Goal: Share content: Distribute website content to other platforms or users

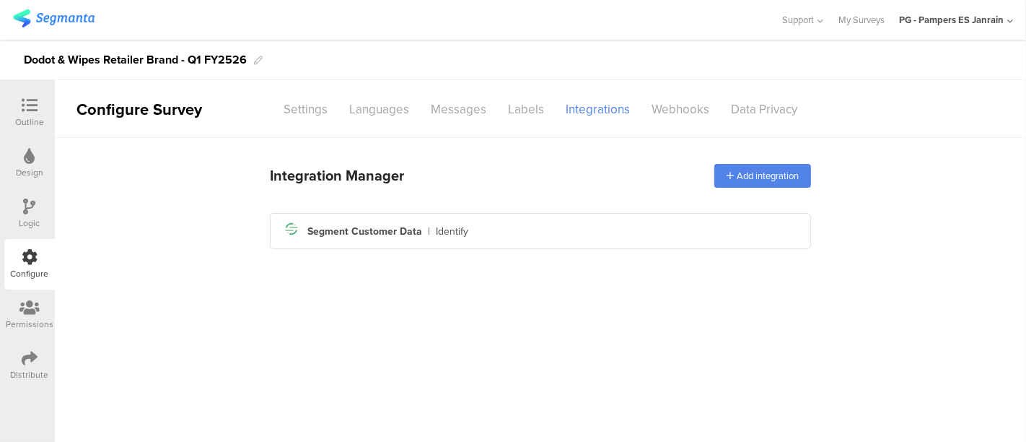
click at [57, 22] on img at bounding box center [54, 18] width 82 height 18
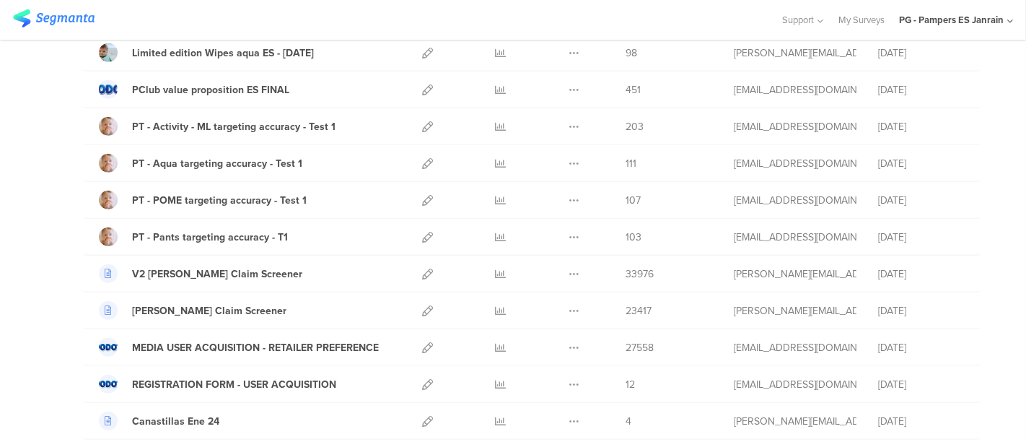
scroll to position [1030, 0]
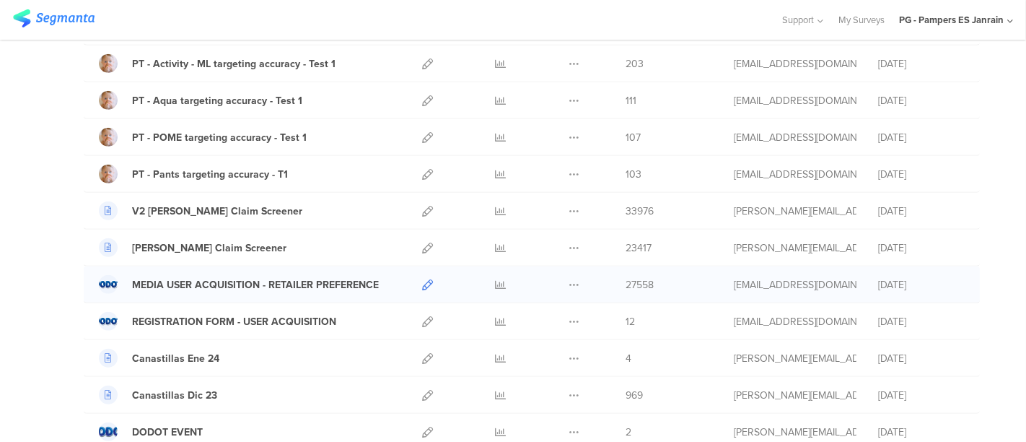
click at [422, 279] on icon at bounding box center [427, 284] width 11 height 11
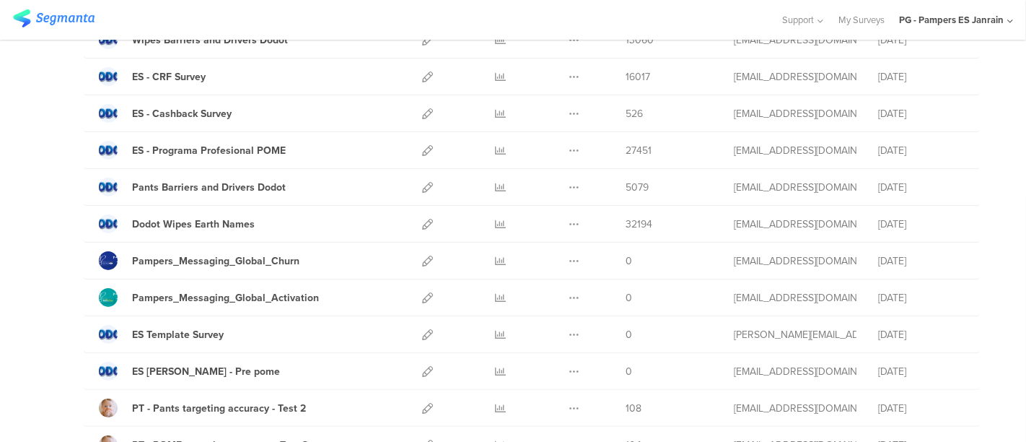
scroll to position [0, 0]
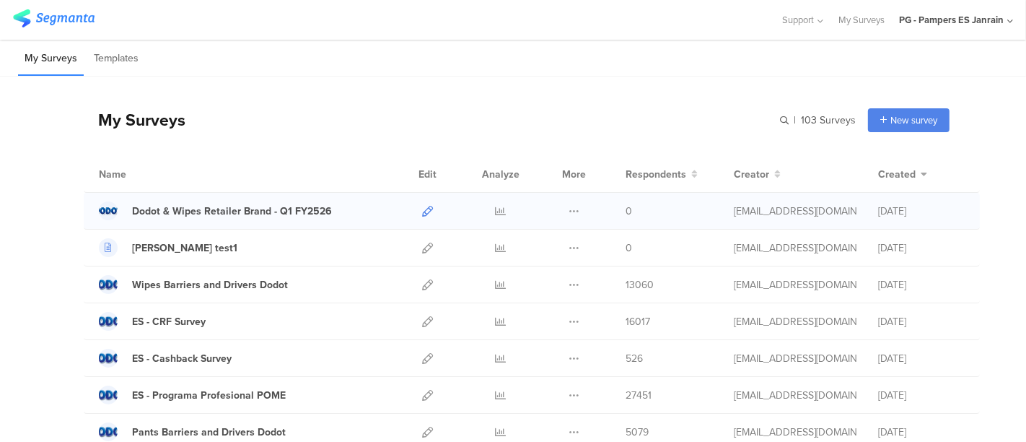
click at [422, 206] on icon at bounding box center [427, 211] width 11 height 11
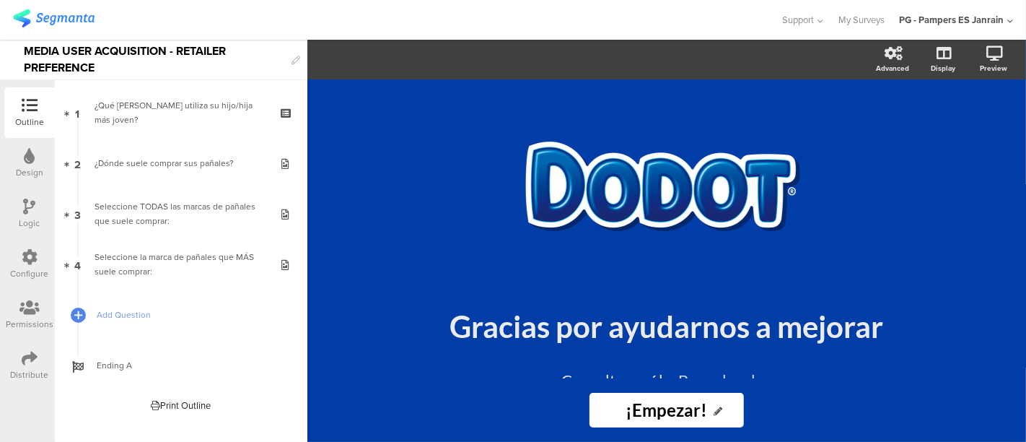
click at [37, 368] on div "Distribute" at bounding box center [30, 374] width 38 height 13
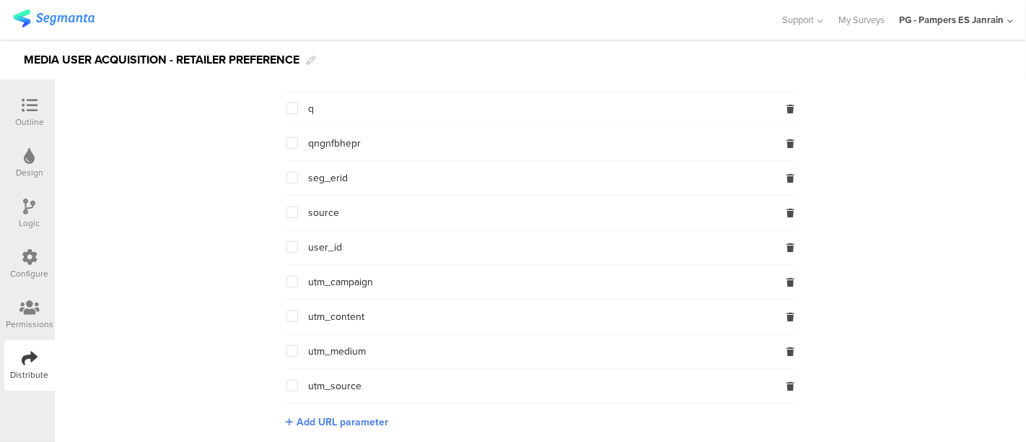
scroll to position [1160, 0]
click at [286, 171] on span at bounding box center [292, 176] width 12 height 12
click at [298, 170] on input "checkbox" at bounding box center [298, 170] width 0 height 0
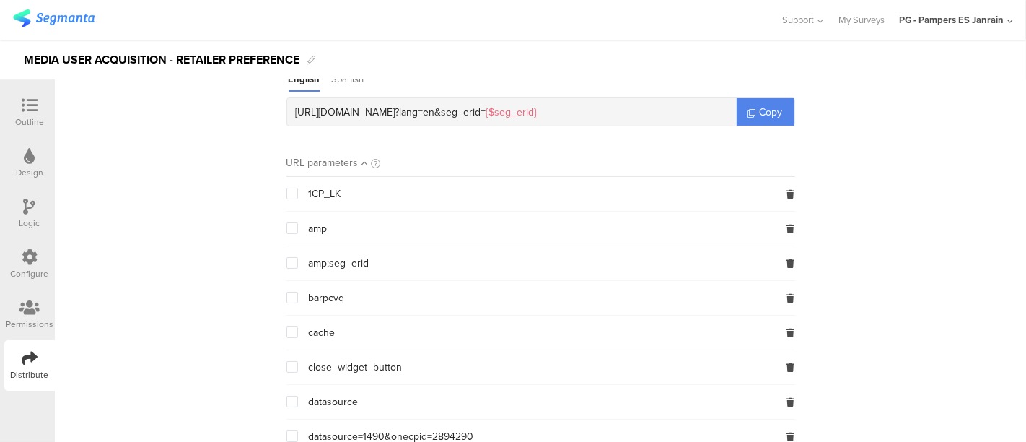
scroll to position [0, 0]
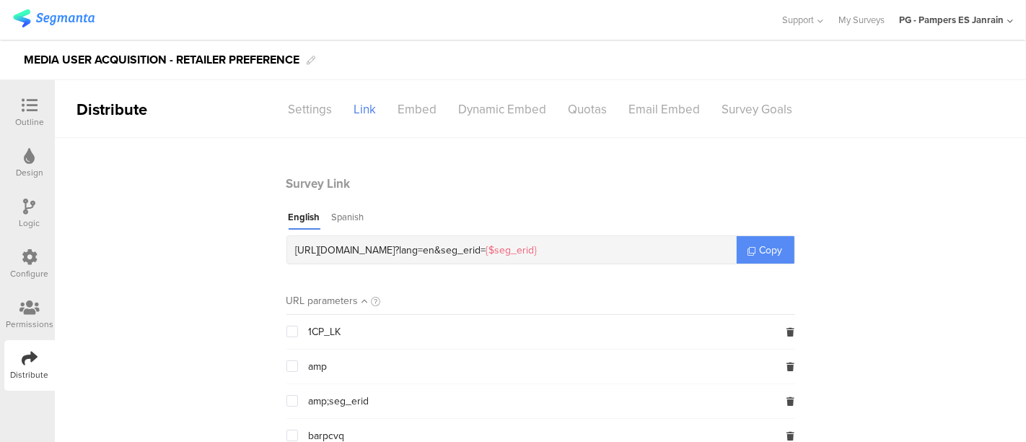
click at [765, 254] on span "Copy" at bounding box center [771, 249] width 23 height 15
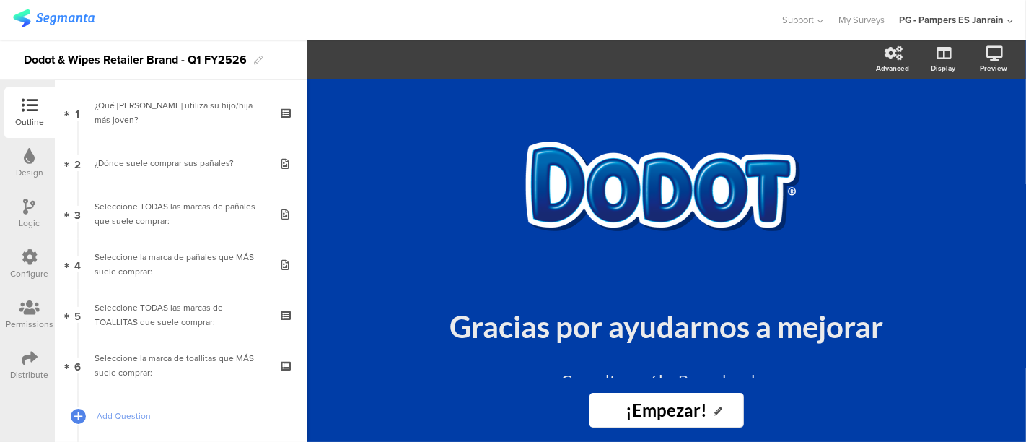
click at [30, 377] on div "Distribute" at bounding box center [30, 374] width 38 height 13
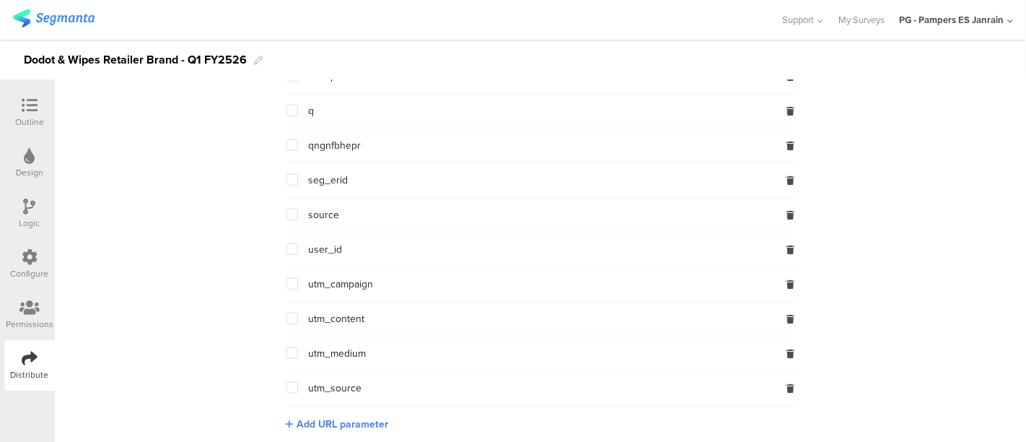
scroll to position [1160, 0]
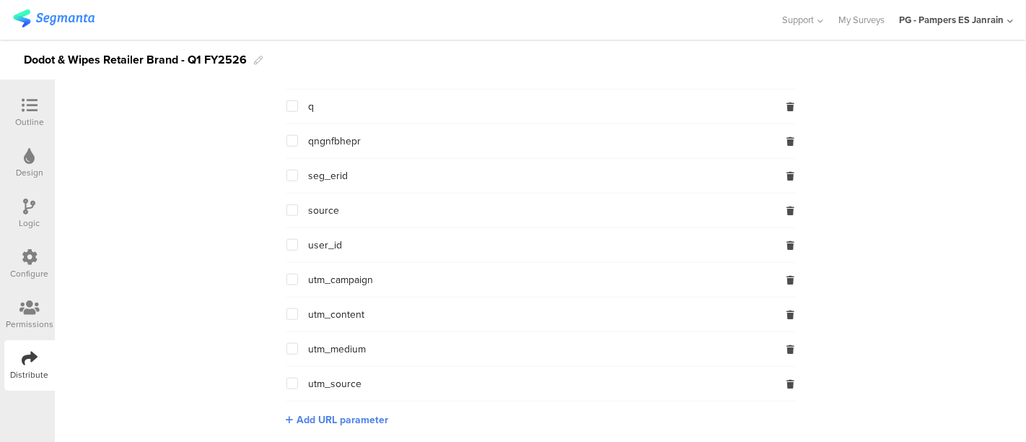
click at [289, 377] on span at bounding box center [292, 383] width 12 height 12
click at [298, 377] on input "checkbox" at bounding box center [298, 377] width 0 height 0
click at [286, 378] on span at bounding box center [292, 383] width 12 height 12
click at [298, 377] on input "checkbox" at bounding box center [298, 377] width 0 height 0
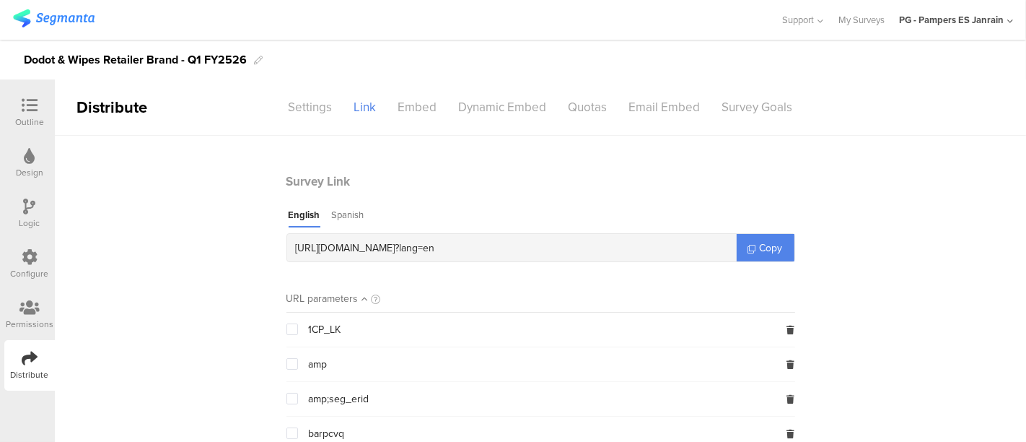
scroll to position [0, 0]
click at [339, 220] on div "Spanish" at bounding box center [348, 219] width 32 height 19
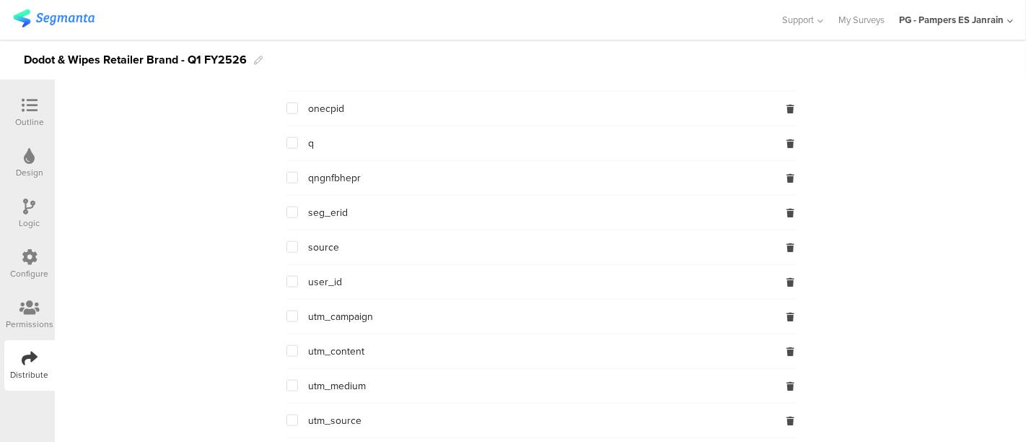
scroll to position [1125, 0]
click at [289, 204] on span at bounding box center [292, 210] width 12 height 12
click at [298, 204] on input "checkbox" at bounding box center [298, 204] width 0 height 0
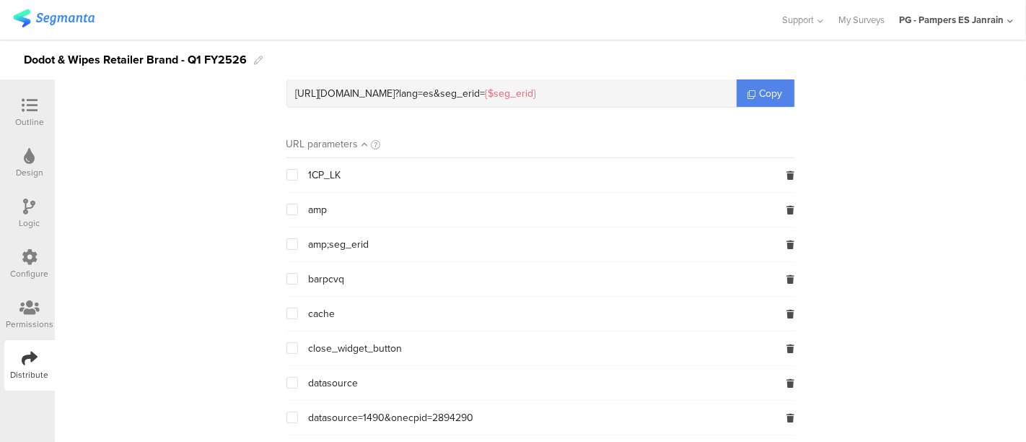
scroll to position [0, 0]
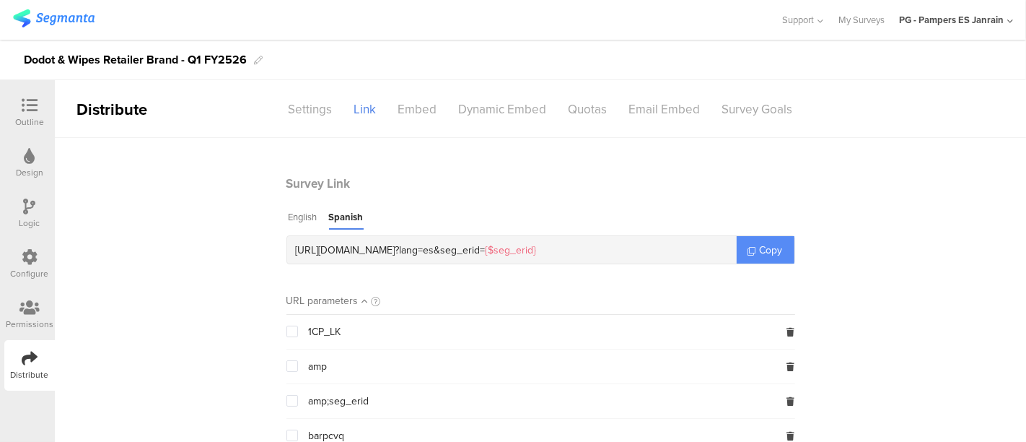
click at [760, 245] on span "Copy" at bounding box center [771, 249] width 23 height 15
